Goal: Task Accomplishment & Management: Use online tool/utility

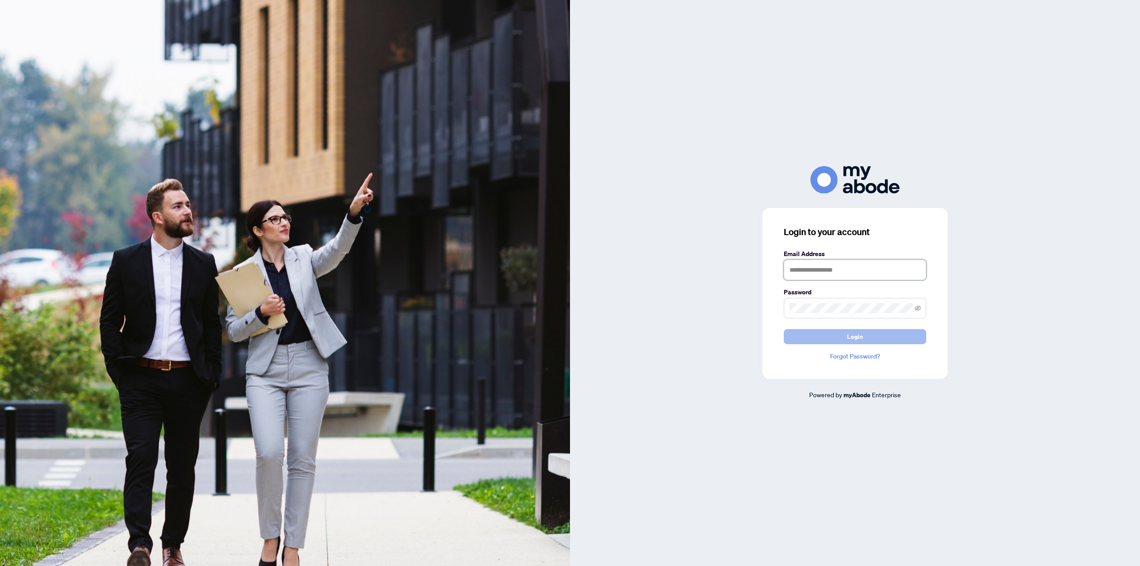
type input "**********"
click at [830, 336] on button "Login" at bounding box center [855, 336] width 143 height 15
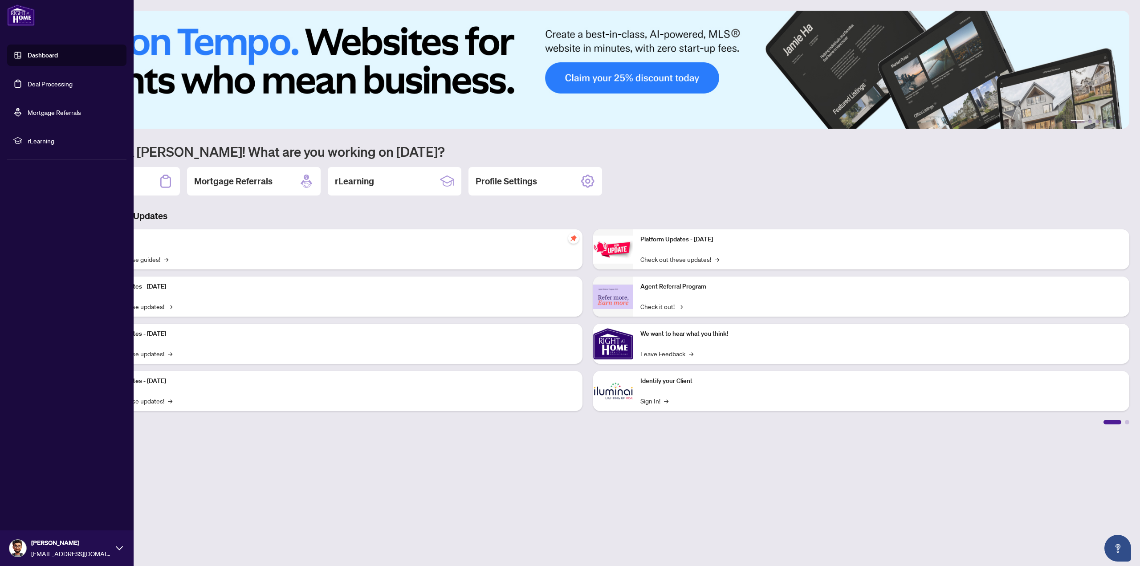
click at [28, 85] on link "Deal Processing" at bounding box center [50, 84] width 45 height 8
